Goal: Task Accomplishment & Management: Use online tool/utility

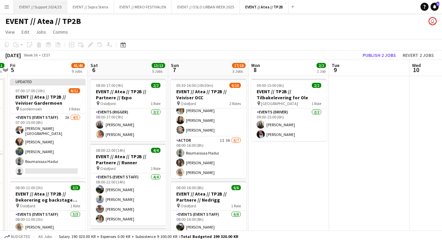
click at [47, 6] on button "EVENT // Support 2024/25 Close" at bounding box center [40, 6] width 53 height 13
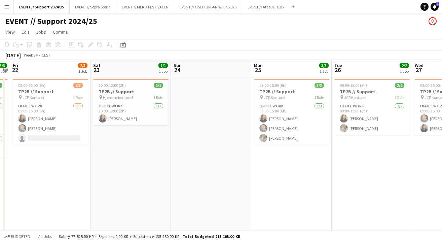
scroll to position [0, 150]
click at [135, 91] on h3 "TP2B // Support" at bounding box center [131, 91] width 75 height 6
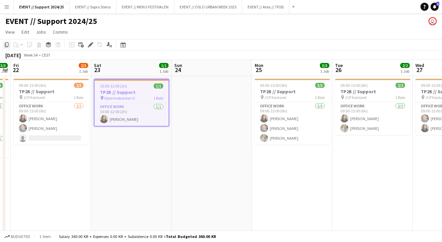
click at [7, 44] on icon "Copy" at bounding box center [6, 44] width 5 height 5
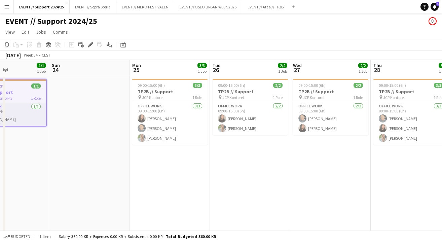
scroll to position [0, 192]
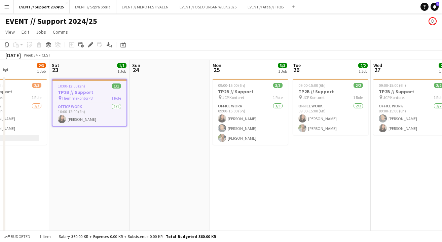
click at [111, 135] on app-date-cell "10:00-12:00 (2h) 1/1 TP2B // Support pin Hjemmekontor<3 1 Role Office work [DAT…" at bounding box center [89, 155] width 80 height 158
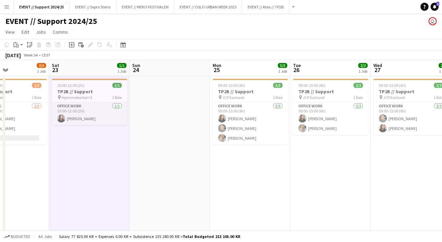
click at [102, 114] on app-card-role "Office work [DATE] 10:00-12:00 (2h) [PERSON_NAME]" at bounding box center [89, 113] width 75 height 23
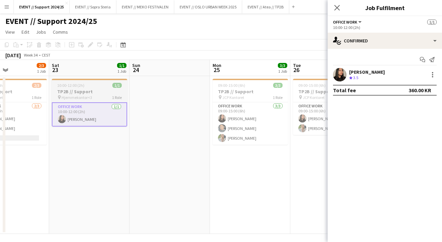
click at [90, 92] on h3 "TP2B // Support" at bounding box center [89, 91] width 75 height 6
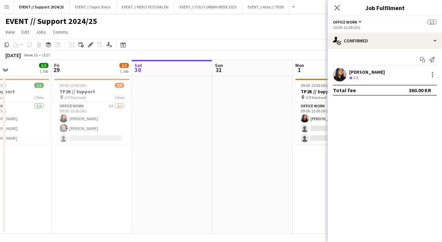
scroll to position [0, 280]
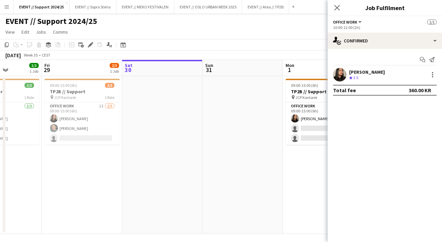
click at [155, 110] on app-date-cell at bounding box center [162, 155] width 80 height 158
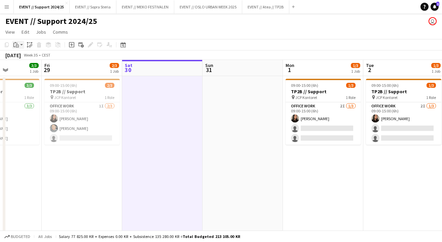
click at [21, 45] on app-action-btn "Paste" at bounding box center [18, 45] width 12 height 8
click at [38, 69] on link "Paste with crew Command Shift V" at bounding box center [44, 69] width 53 height 6
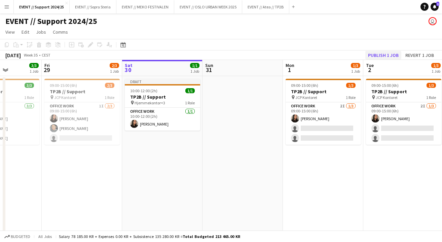
click at [385, 56] on button "Publish 1 job" at bounding box center [383, 55] width 36 height 9
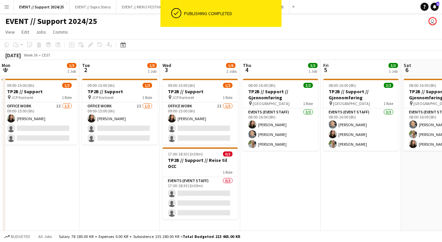
scroll to position [0, 254]
